Goal: Task Accomplishment & Management: Manage account settings

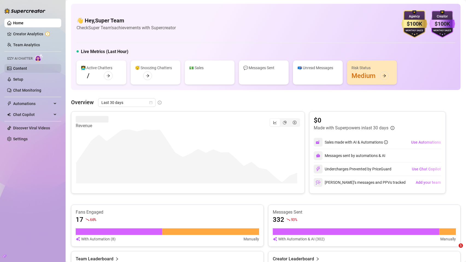
click at [25, 66] on link "Content" at bounding box center [20, 68] width 14 height 4
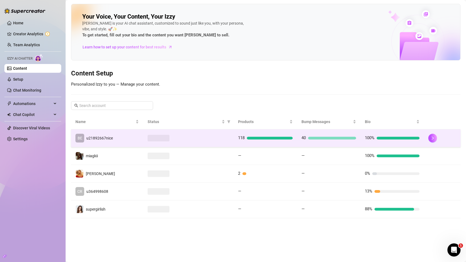
click at [115, 133] on td "BE u21892667nice" at bounding box center [107, 138] width 72 height 18
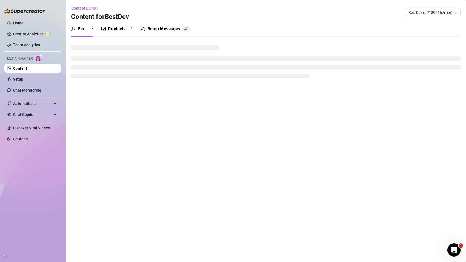
click at [106, 30] on icon "picture" at bounding box center [103, 29] width 4 height 4
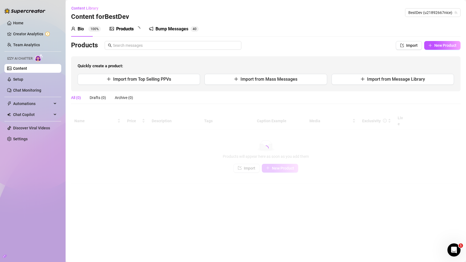
click at [116, 31] on div "Products" at bounding box center [125, 29] width 18 height 7
click at [308, 39] on div "Bio 100% Products Bump Messages 4 0 Bio Import Bio from other creator Personal …" at bounding box center [266, 102] width 390 height 162
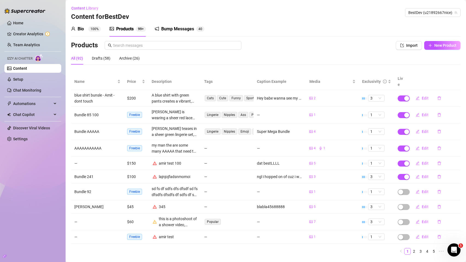
scroll to position [7, 0]
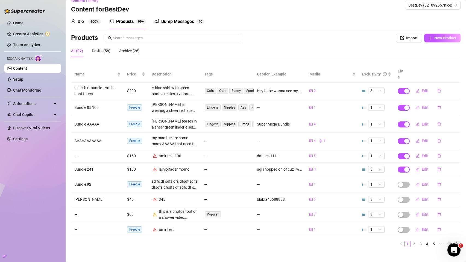
click at [456, 242] on icon "right" at bounding box center [457, 243] width 3 height 3
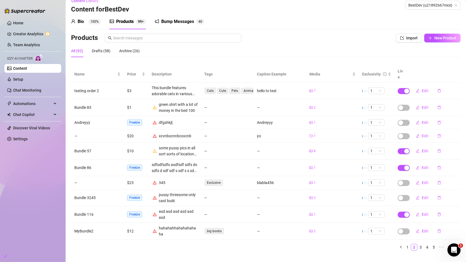
click at [456, 245] on icon "right" at bounding box center [457, 246] width 3 height 3
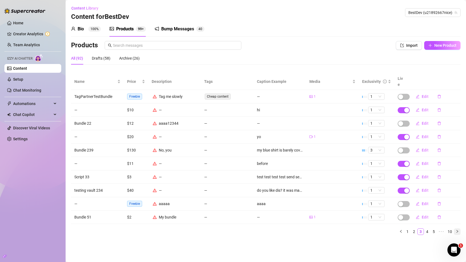
scroll to position [0, 0]
click at [409, 130] on td "Edit" at bounding box center [434, 136] width 53 height 13
click at [407, 135] on div "button" at bounding box center [407, 137] width 5 height 5
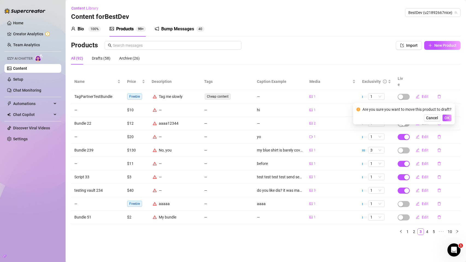
click at [448, 117] on span "OK" at bounding box center [447, 118] width 5 height 4
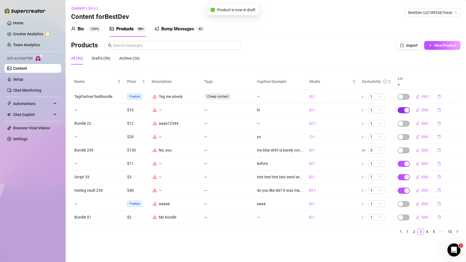
click at [405, 108] on div "button" at bounding box center [407, 110] width 5 height 5
click at [446, 92] on span "OK" at bounding box center [447, 91] width 5 height 4
click at [406, 161] on div "button" at bounding box center [407, 163] width 5 height 5
click at [447, 144] on span "OK" at bounding box center [447, 145] width 5 height 4
click at [402, 174] on span "button" at bounding box center [404, 177] width 12 height 6
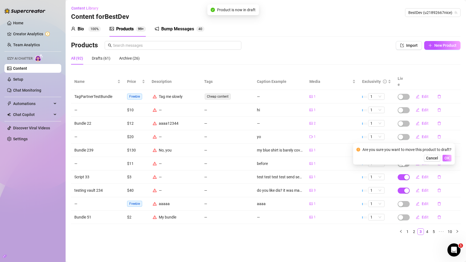
click at [448, 160] on span "OK" at bounding box center [447, 158] width 5 height 4
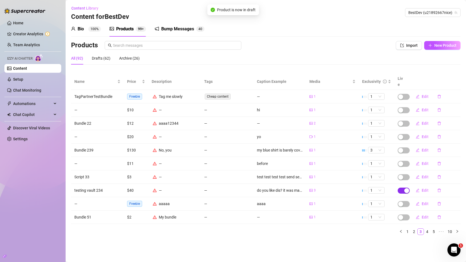
click at [406, 188] on div "button" at bounding box center [407, 190] width 5 height 5
click at [447, 169] on span "OK" at bounding box center [447, 171] width 5 height 4
click at [457, 230] on icon "right" at bounding box center [457, 231] width 3 height 3
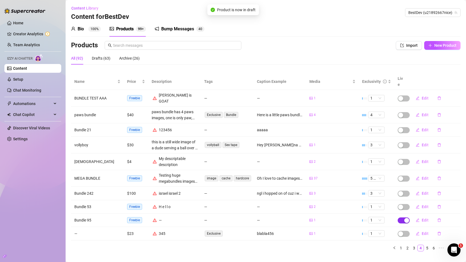
click at [398, 217] on span "button" at bounding box center [404, 220] width 12 height 6
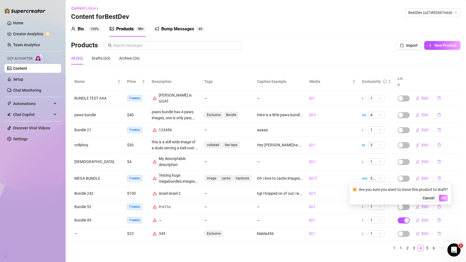
click at [445, 198] on span "OK" at bounding box center [443, 198] width 5 height 4
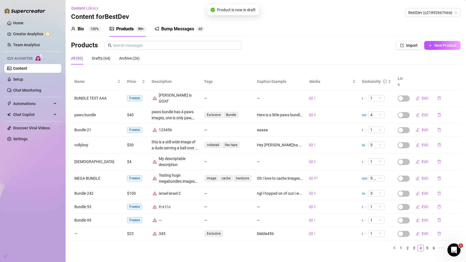
click at [456, 246] on icon "right" at bounding box center [457, 247] width 3 height 3
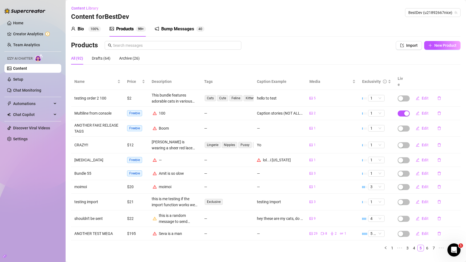
click at [454, 245] on button "button" at bounding box center [457, 248] width 7 height 7
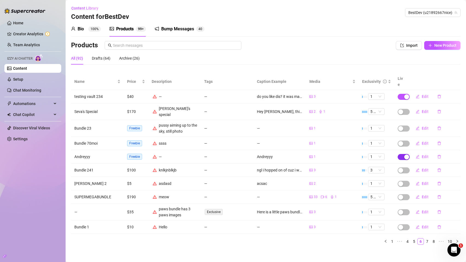
click at [405, 155] on div "button" at bounding box center [407, 157] width 5 height 5
click at [448, 135] on span "OK" at bounding box center [447, 134] width 5 height 4
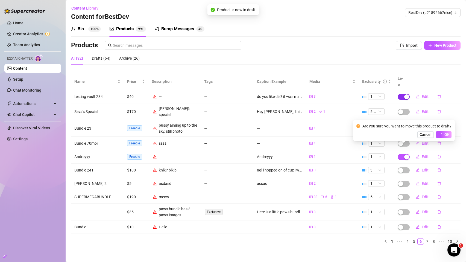
click at [403, 94] on span "button" at bounding box center [404, 97] width 12 height 6
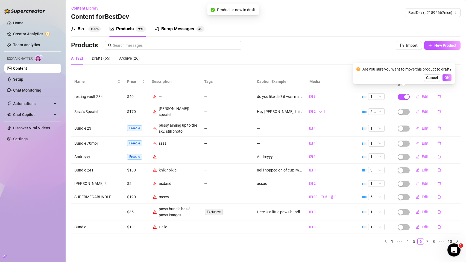
click at [446, 81] on div "Are you sure you want to move this product to draft? Cancel OK" at bounding box center [404, 73] width 102 height 21
click at [446, 79] on span "OK" at bounding box center [447, 77] width 5 height 4
click at [458, 240] on icon "right" at bounding box center [457, 241] width 3 height 3
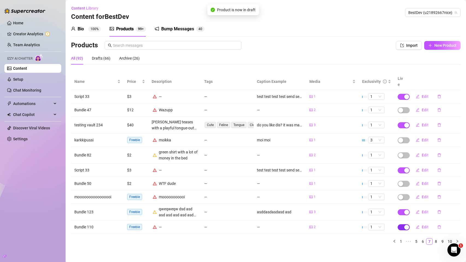
click at [402, 224] on span "button" at bounding box center [404, 227] width 12 height 6
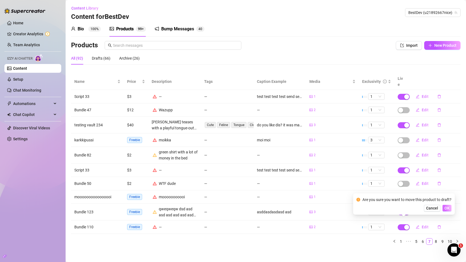
click at [450, 207] on button "OK" at bounding box center [447, 208] width 9 height 7
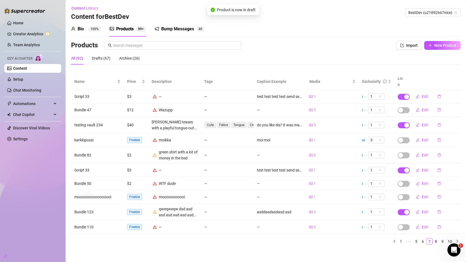
click at [405, 168] on div "button" at bounding box center [407, 170] width 5 height 5
click at [446, 153] on span "OK" at bounding box center [447, 151] width 5 height 4
click at [407, 94] on div "button" at bounding box center [407, 96] width 5 height 5
click at [443, 77] on button "OK" at bounding box center [447, 77] width 9 height 7
click at [457, 240] on icon "right" at bounding box center [457, 241] width 3 height 3
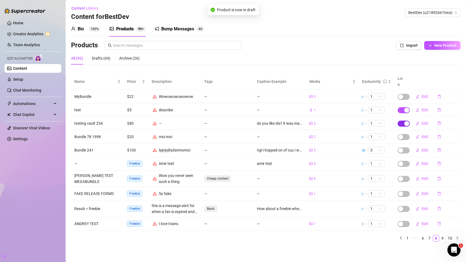
click at [408, 121] on div "button" at bounding box center [407, 123] width 5 height 5
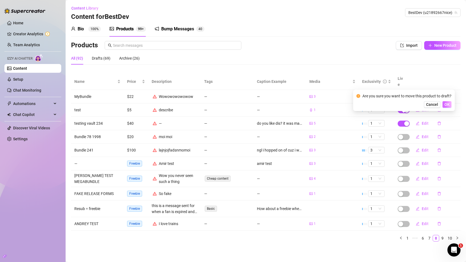
click at [446, 104] on span "OK" at bounding box center [447, 104] width 5 height 4
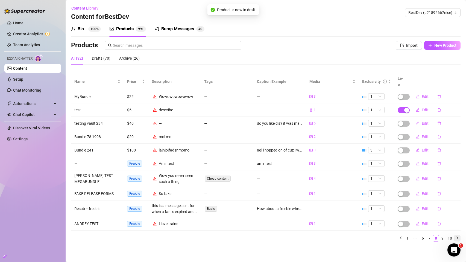
click at [455, 235] on button "button" at bounding box center [457, 238] width 7 height 7
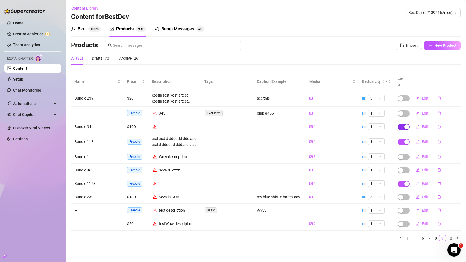
click at [405, 124] on div "button" at bounding box center [407, 126] width 5 height 5
click at [444, 110] on button "OK" at bounding box center [447, 107] width 9 height 7
click at [403, 181] on span "button" at bounding box center [404, 184] width 12 height 6
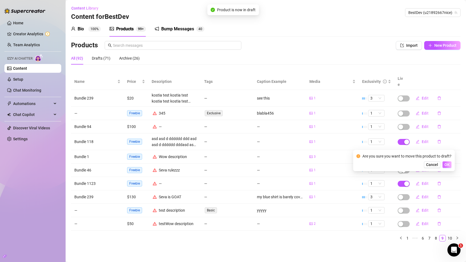
click at [446, 166] on span "OK" at bounding box center [447, 164] width 5 height 4
click at [457, 236] on icon "right" at bounding box center [457, 237] width 3 height 3
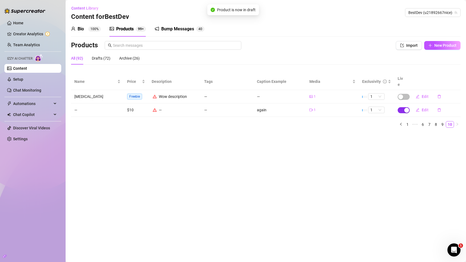
click at [408, 108] on div "button" at bounding box center [407, 110] width 5 height 5
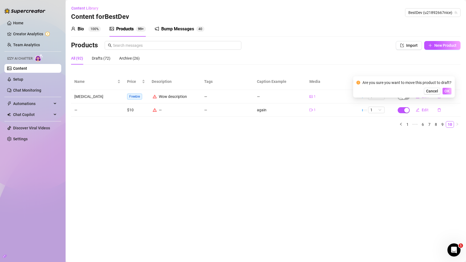
click at [443, 90] on button "OK" at bounding box center [447, 91] width 9 height 7
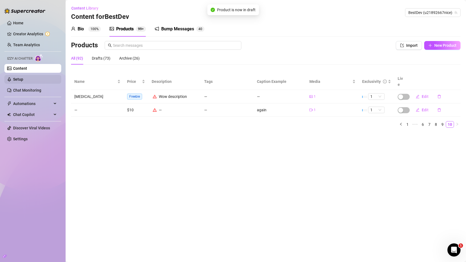
click at [23, 79] on link "Setup" at bounding box center [18, 79] width 10 height 4
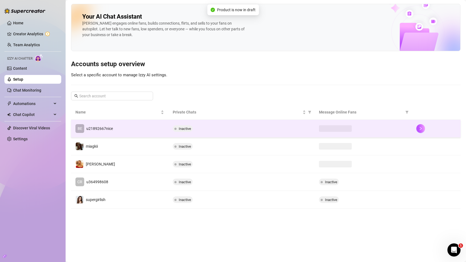
click at [103, 123] on td "BE u21892667nice" at bounding box center [119, 129] width 97 height 18
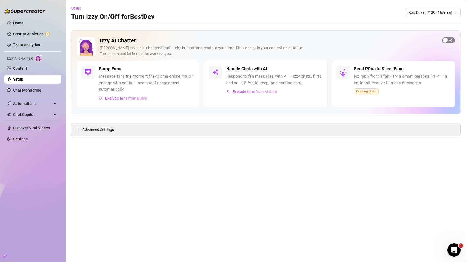
click at [448, 42] on span "button" at bounding box center [449, 40] width 13 height 6
